Goal: Task Accomplishment & Management: Manage account settings

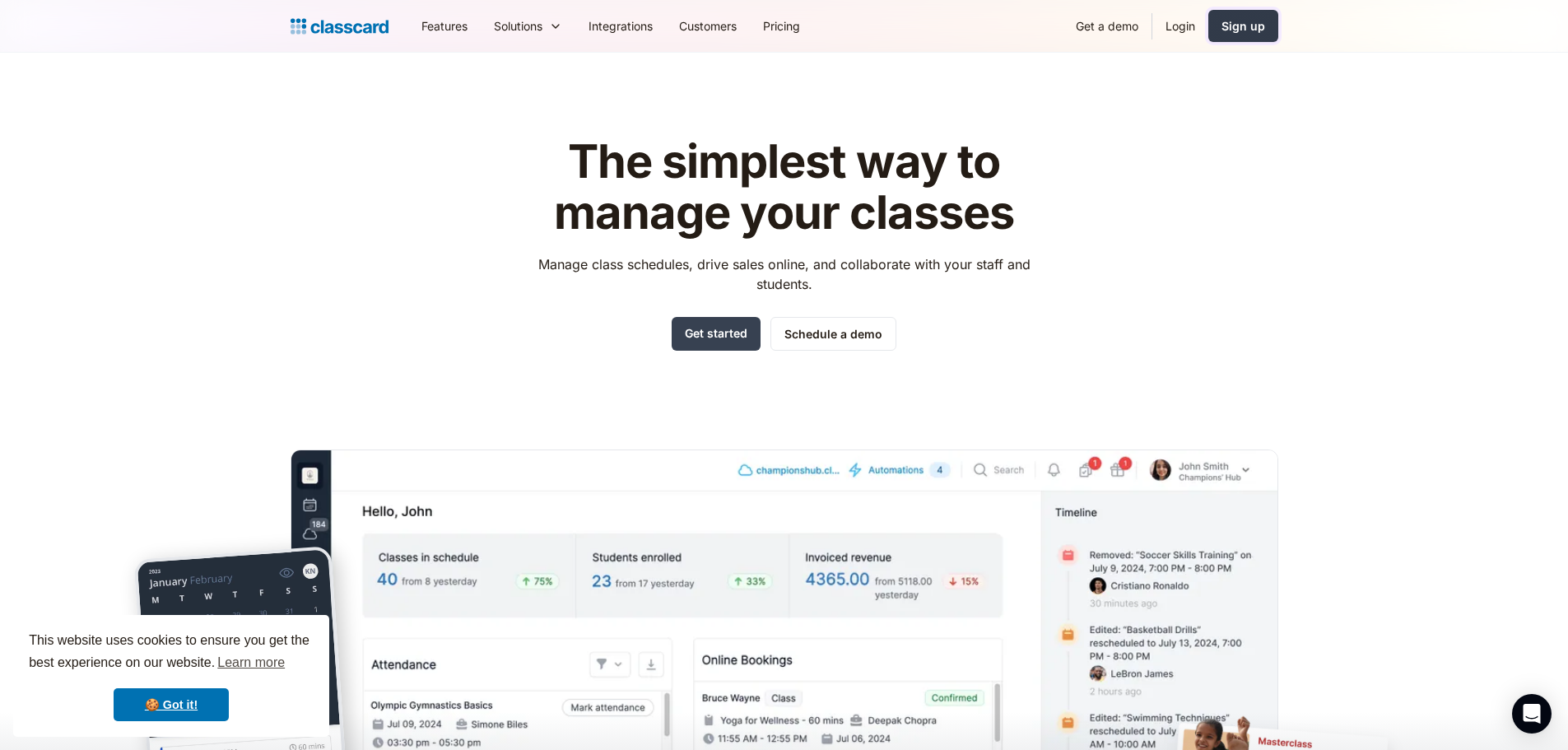
click at [1243, 30] on div "Sign up" at bounding box center [1243, 25] width 44 height 17
click at [1161, 31] on link "Login" at bounding box center [1180, 26] width 56 height 37
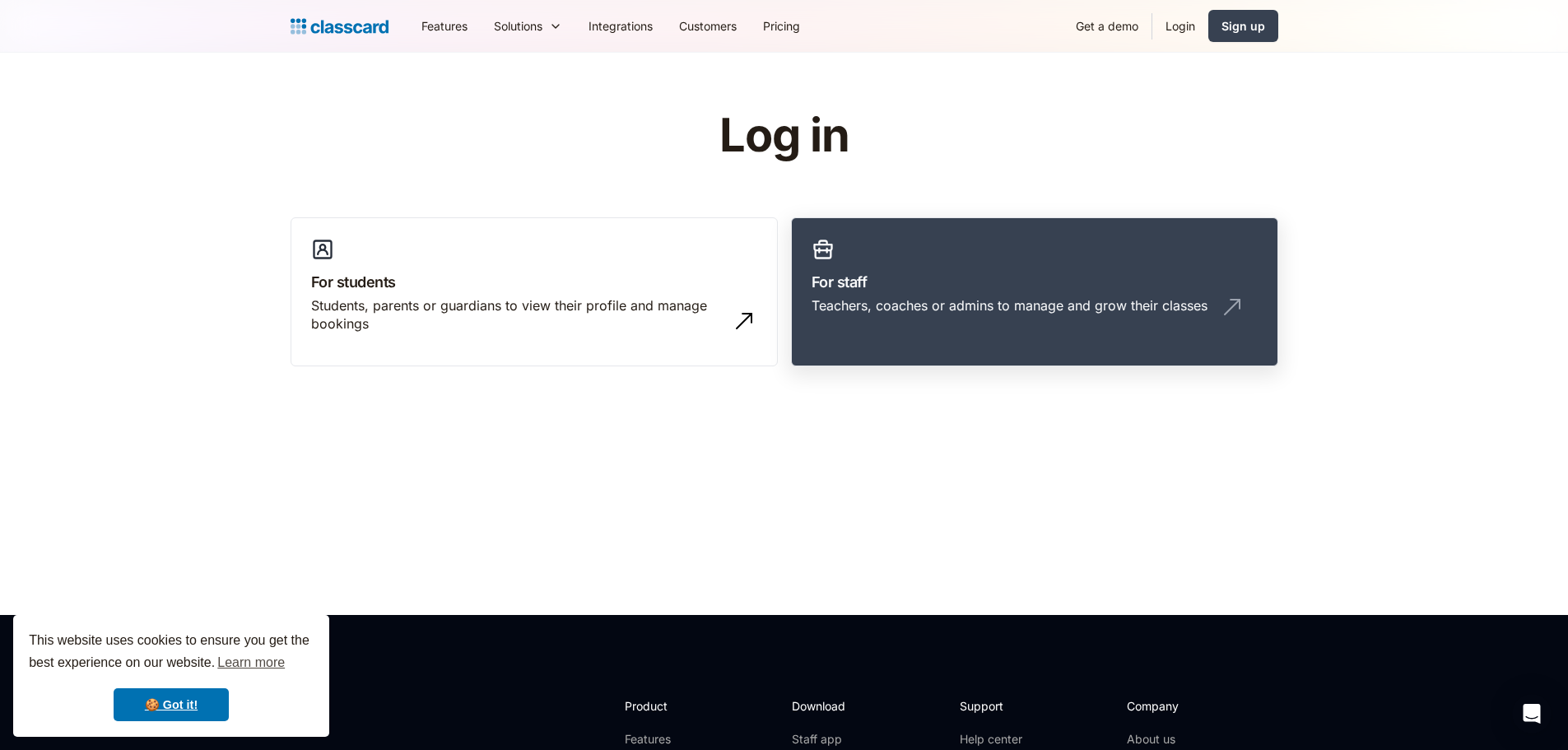
click at [980, 303] on div "Teachers, coaches or admins to manage and grow their classes" at bounding box center [1009, 304] width 396 height 18
